Goal: Task Accomplishment & Management: Complete application form

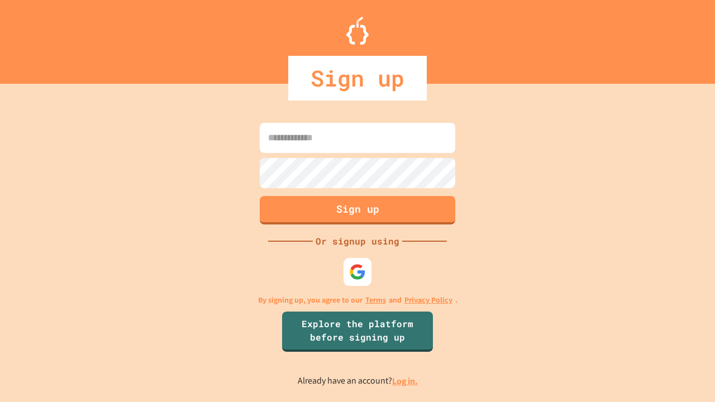
click at [406, 381] on link "Log in." at bounding box center [405, 381] width 26 height 12
